Goal: Task Accomplishment & Management: Manage account settings

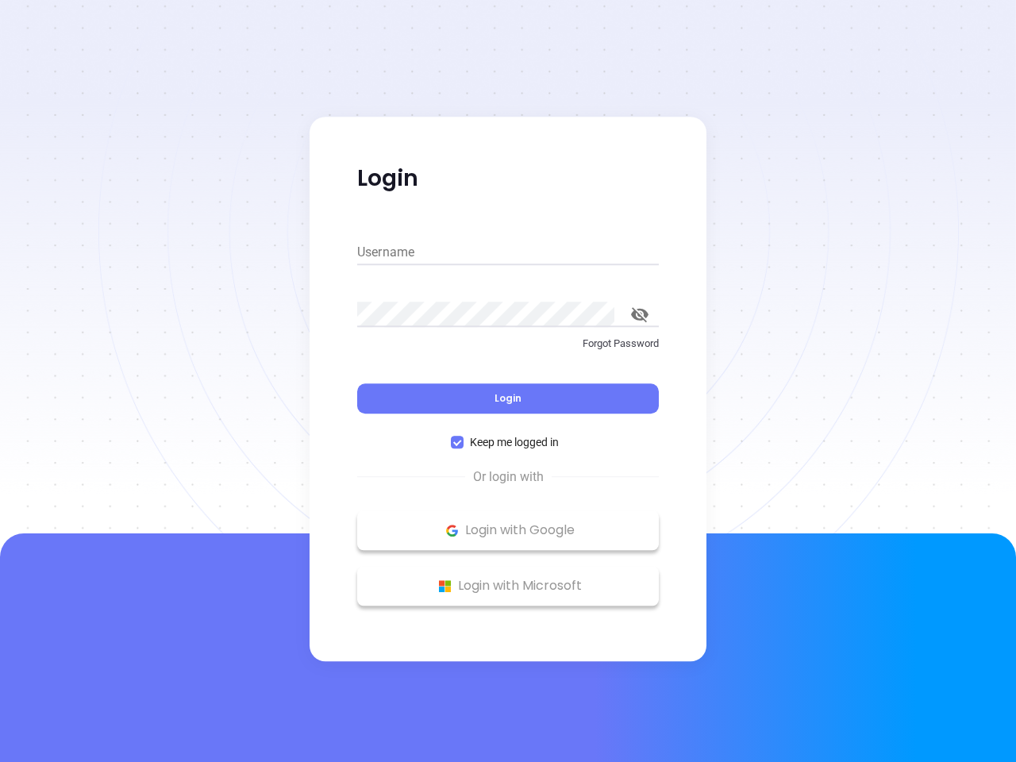
click at [508, 381] on div "Login" at bounding box center [508, 388] width 302 height 49
click at [508, 252] on input "Username" at bounding box center [508, 252] width 302 height 25
click at [640, 314] on icon "toggle password visibility" at bounding box center [639, 314] width 17 height 15
click at [508, 398] on span "Login" at bounding box center [507, 397] width 27 height 13
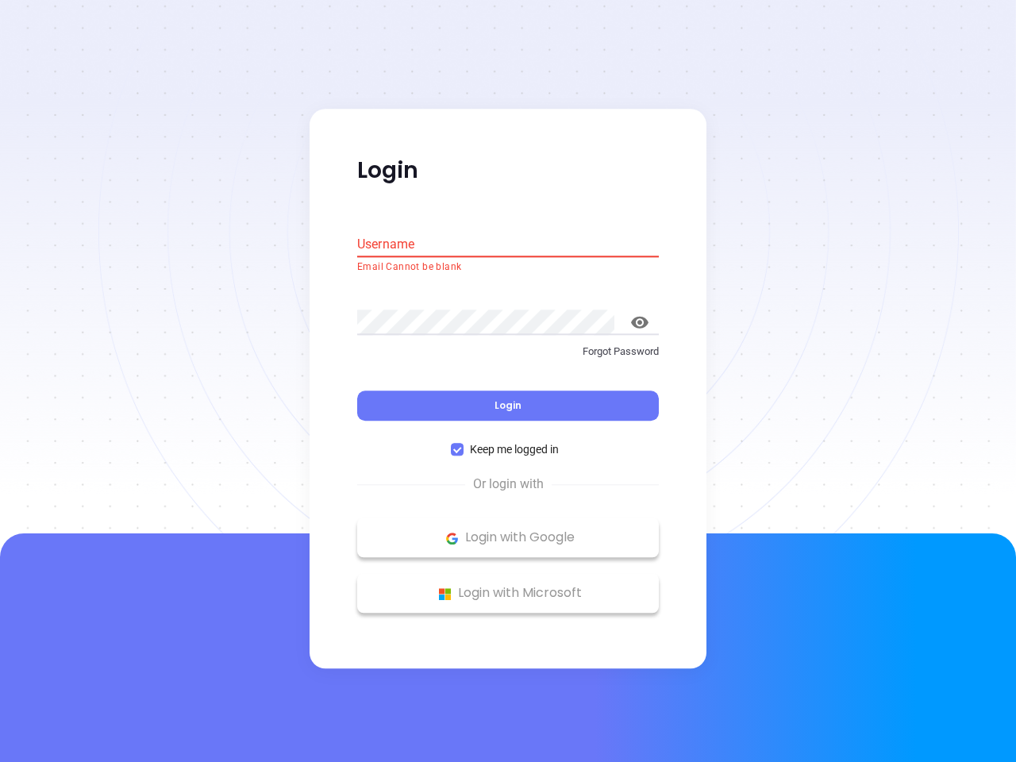
click at [508, 442] on span "Keep me logged in" at bounding box center [514, 449] width 102 height 17
click at [463, 444] on input "Keep me logged in" at bounding box center [457, 450] width 13 height 13
checkbox input "false"
click at [508, 530] on p "Login with Google" at bounding box center [508, 538] width 286 height 24
click at [508, 586] on p "Login with Microsoft" at bounding box center [508, 594] width 286 height 24
